Goal: Information Seeking & Learning: Learn about a topic

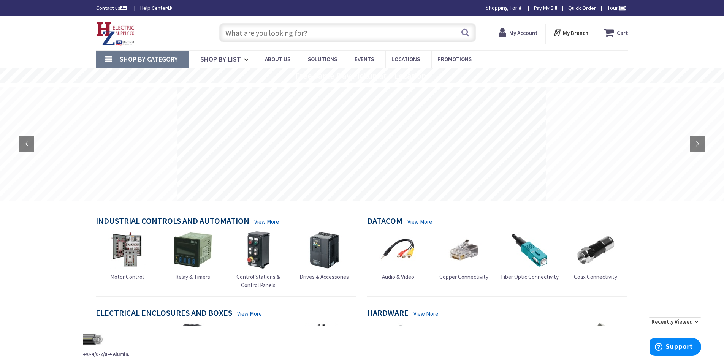
type input "[GEOGRAPHIC_DATA], [GEOGRAPHIC_DATA]"
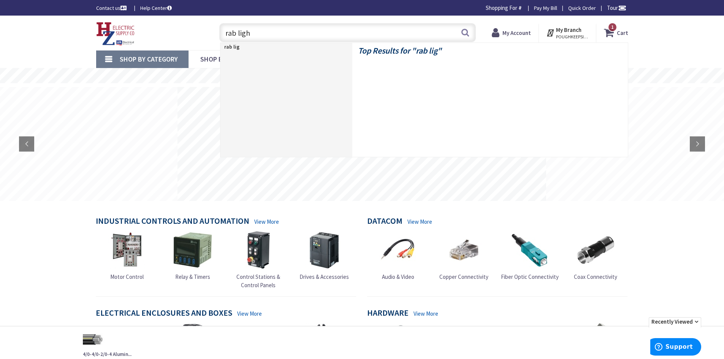
type input "rab light"
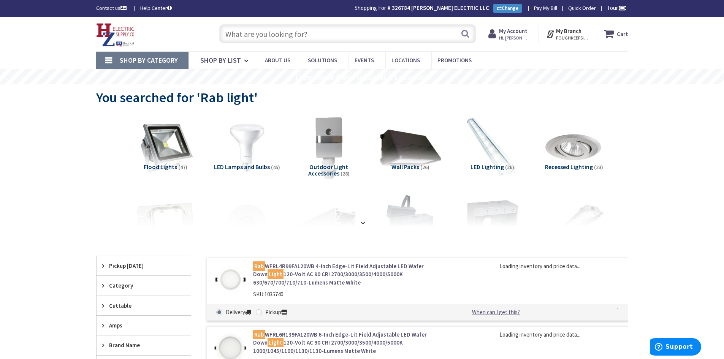
click at [297, 35] on input "text" at bounding box center [347, 33] width 256 height 19
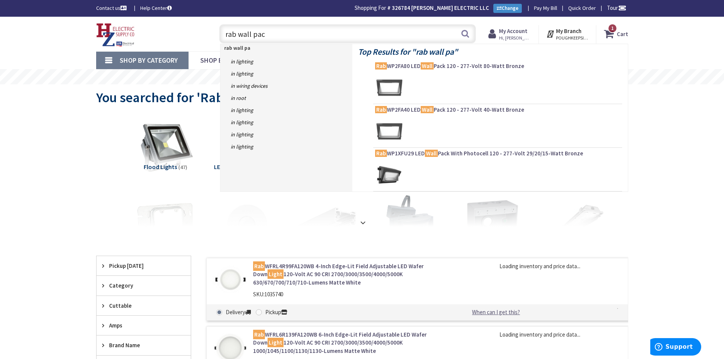
type input "rab wall pack"
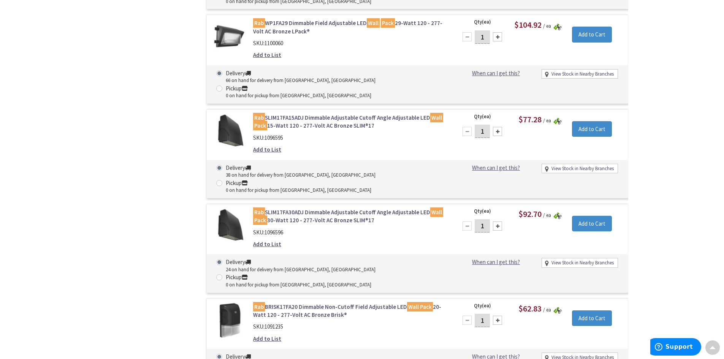
scroll to position [1141, 0]
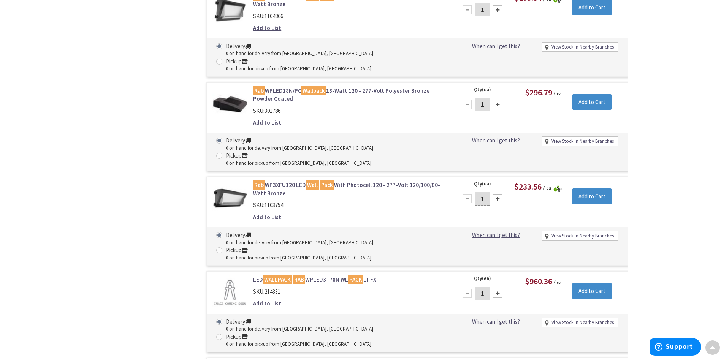
drag, startPoint x: 349, startPoint y: 234, endPoint x: 348, endPoint y: 275, distance: 41.1
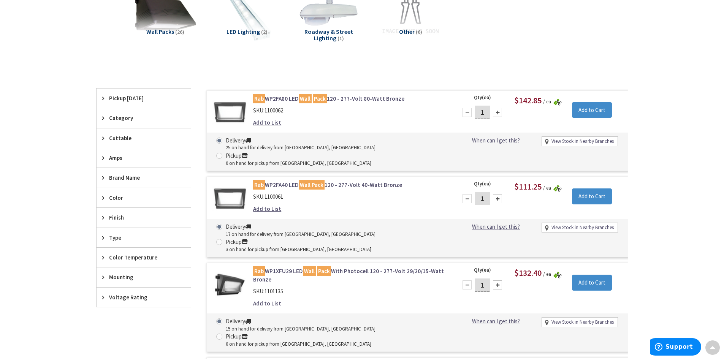
scroll to position [0, 0]
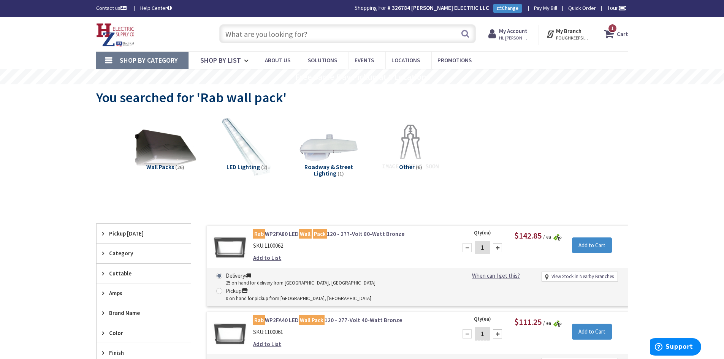
click at [258, 32] on input "text" at bounding box center [347, 33] width 256 height 19
click at [266, 38] on input "text" at bounding box center [347, 33] width 256 height 19
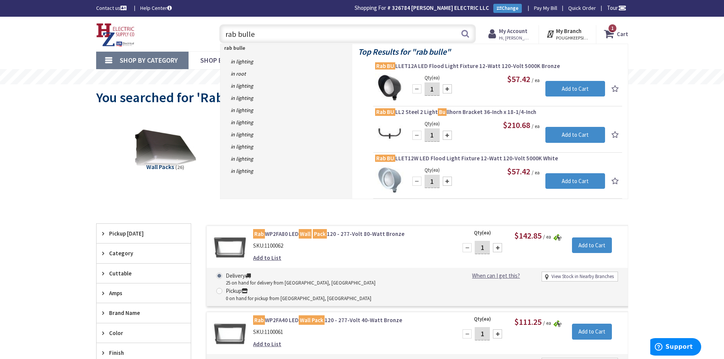
type input "rab bullet"
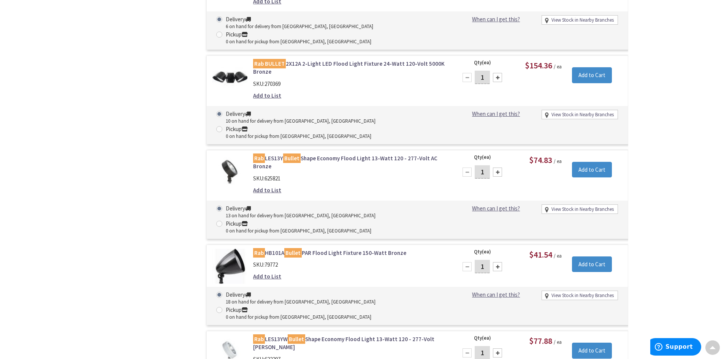
scroll to position [494, 0]
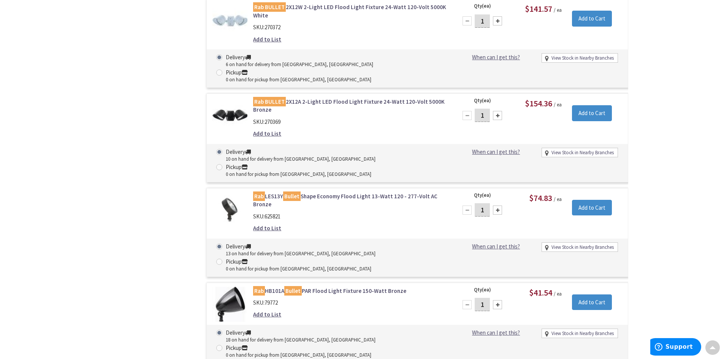
click at [356, 310] on div "Add to List" at bounding box center [349, 314] width 193 height 8
click at [362, 144] on div "Delivery 10 on hand for delivery from Middletown, CT Pickup 0 on hand for picku…" at bounding box center [417, 163] width 421 height 38
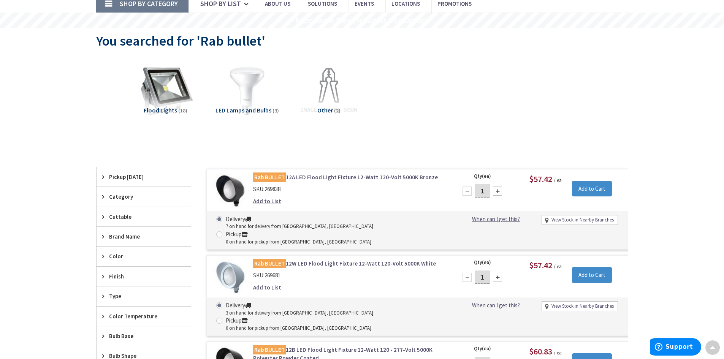
scroll to position [0, 0]
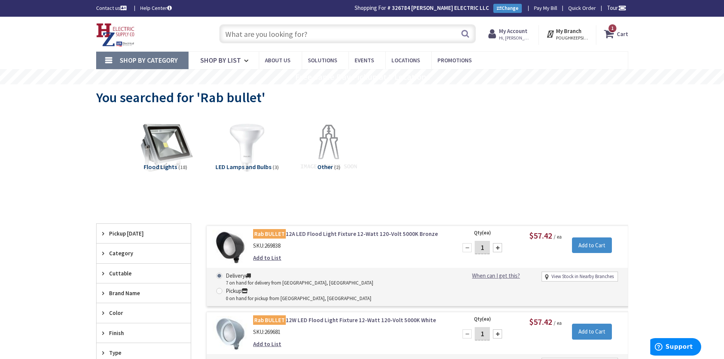
click at [306, 38] on input "text" at bounding box center [347, 33] width 256 height 19
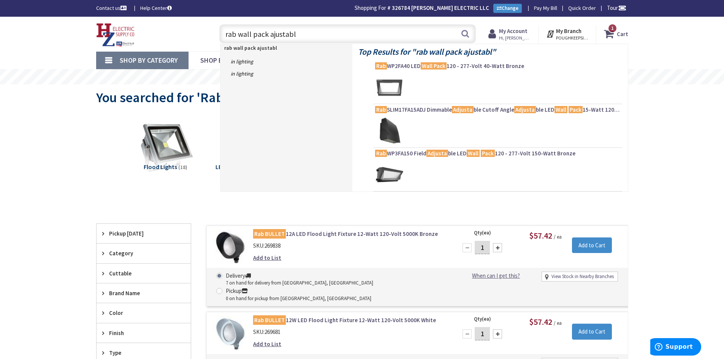
type input "rab wall pack ajustable"
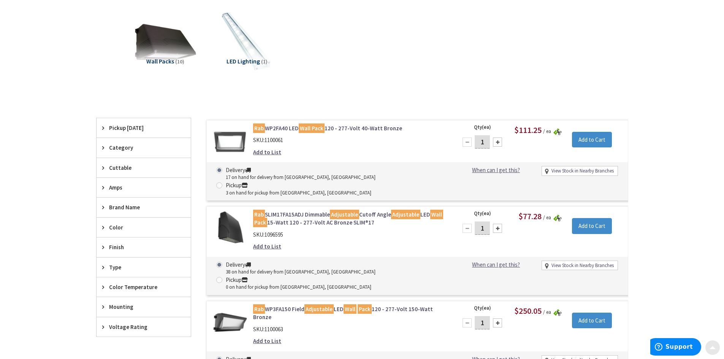
scroll to position [114, 0]
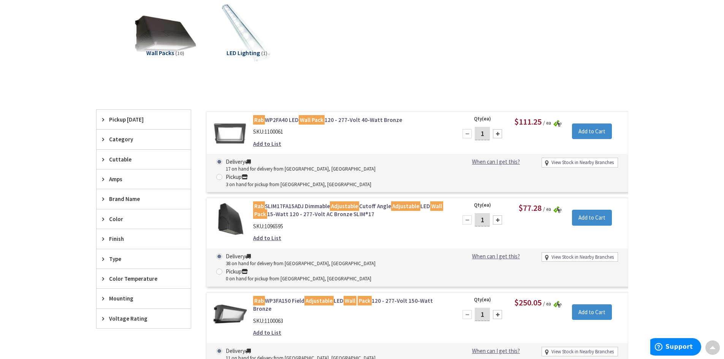
click at [294, 297] on link "Rab WP3FA150 Field Adjustable LED Wall Pack 120 - 277-Volt 150-Watt Bronze" at bounding box center [349, 305] width 193 height 16
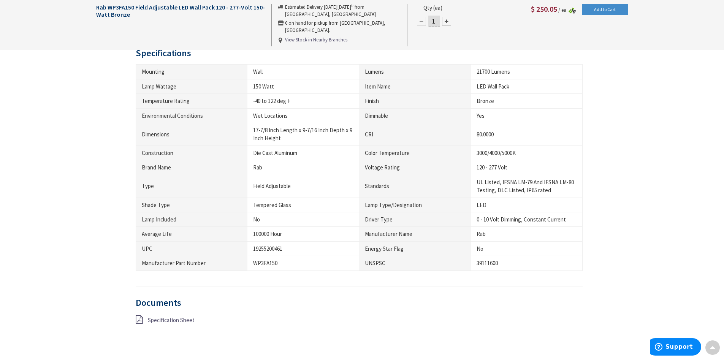
scroll to position [380, 0]
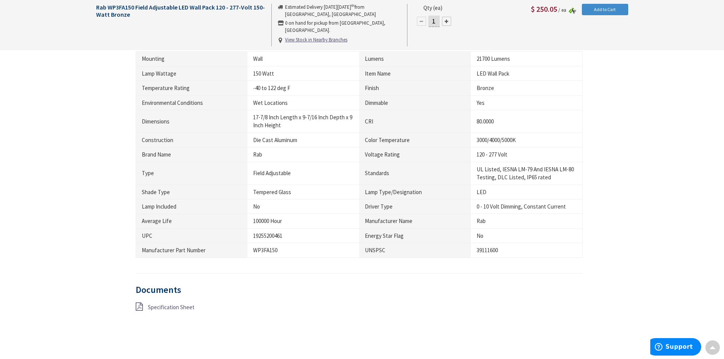
click at [186, 304] on span "Specification Sheet" at bounding box center [171, 307] width 47 height 7
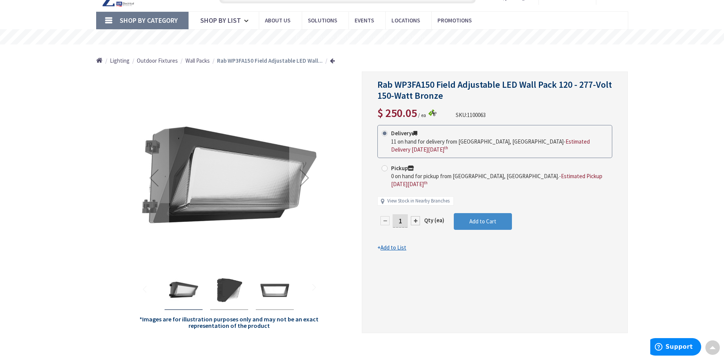
scroll to position [38, 0]
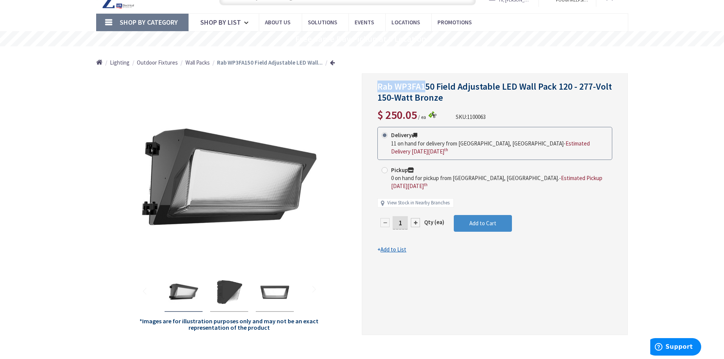
drag, startPoint x: 378, startPoint y: 85, endPoint x: 401, endPoint y: 92, distance: 24.6
click at [412, 92] on span "Rab WP3FA150 Field Adjustable LED Wall Pack 120 - 277-Volt 150-Watt Bronze" at bounding box center [494, 92] width 234 height 23
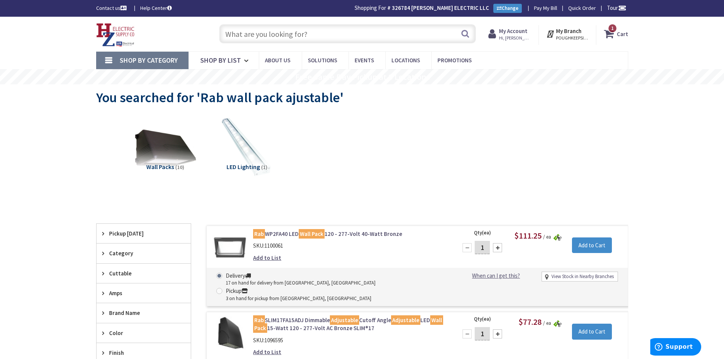
click at [331, 34] on input "text" at bounding box center [347, 33] width 256 height 19
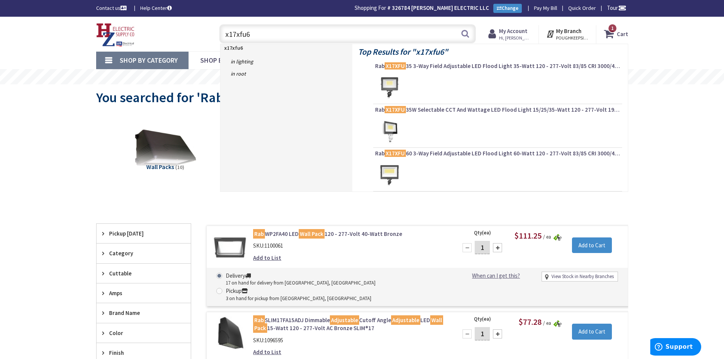
type input "x17xfu60"
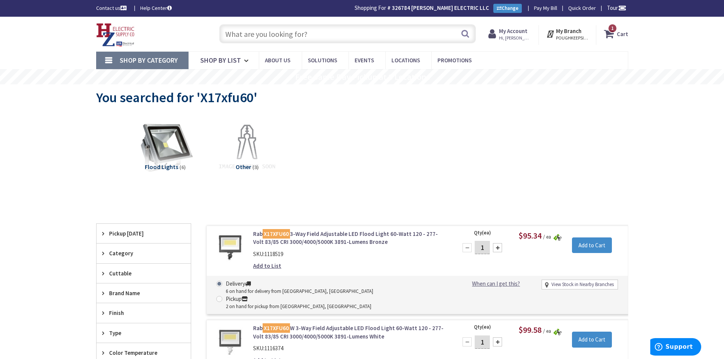
click at [329, 234] on link "Rab X17XFU60 3-Way Field Adjustable LED Flood Light 60-Watt 120 - 277-Volt 83/8…" at bounding box center [349, 238] width 193 height 16
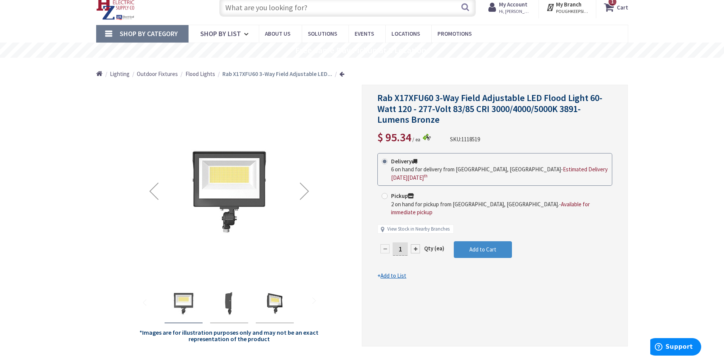
scroll to position [38, 0]
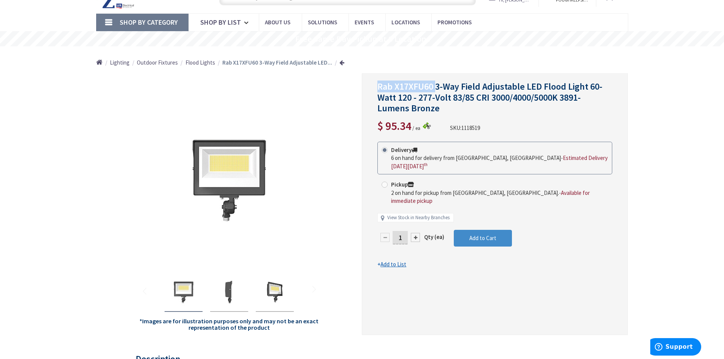
drag, startPoint x: 377, startPoint y: 84, endPoint x: 436, endPoint y: 82, distance: 58.9
click at [436, 82] on span "Rab X17XFU60 3-Way Field Adjustable LED Flood Light 60-Watt 120 - 277-Volt 83/8…" at bounding box center [489, 98] width 225 height 34
copy span "Rab X17XFU60"
